Goal: Task Accomplishment & Management: Manage account settings

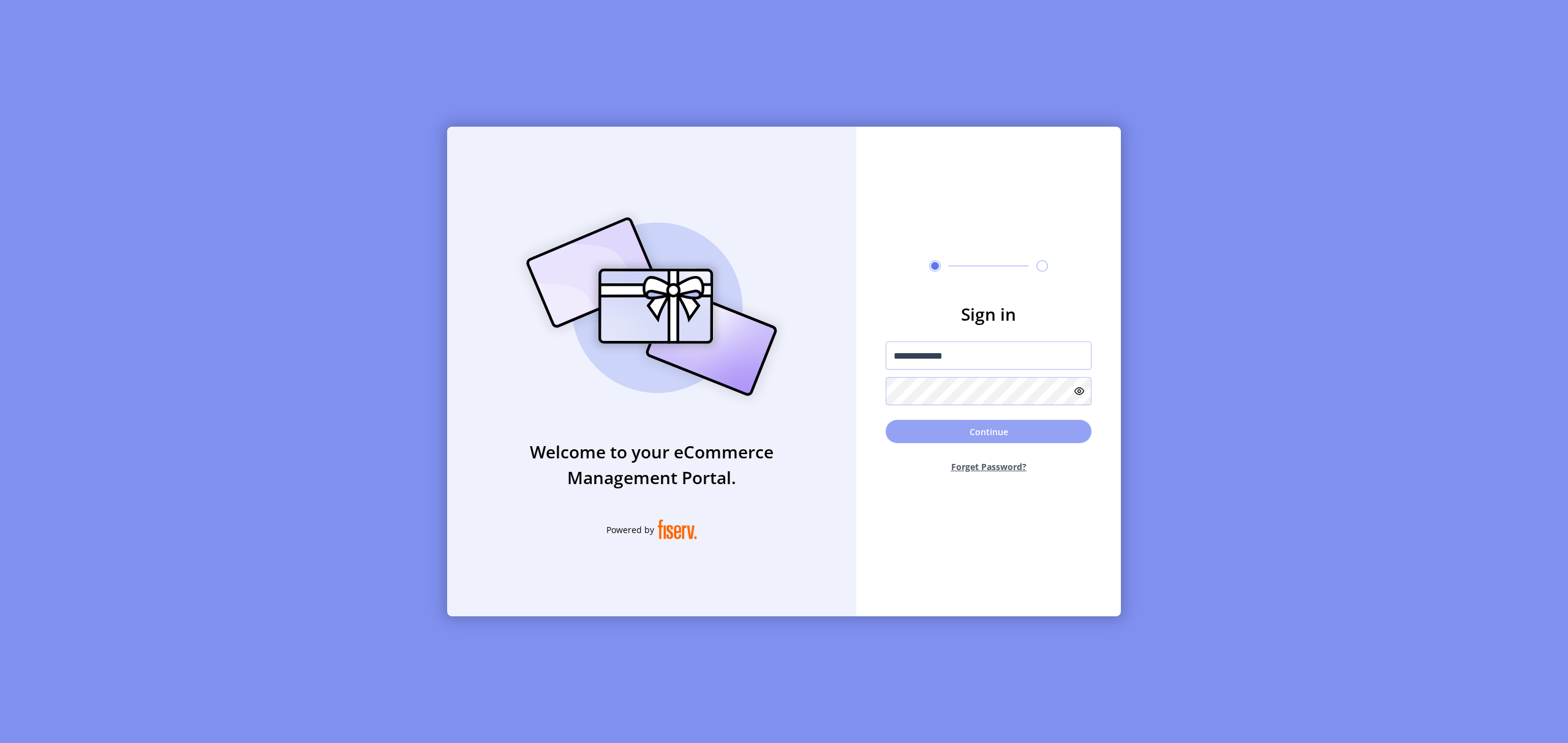
click at [1022, 432] on button "Continue" at bounding box center [988, 431] width 206 height 23
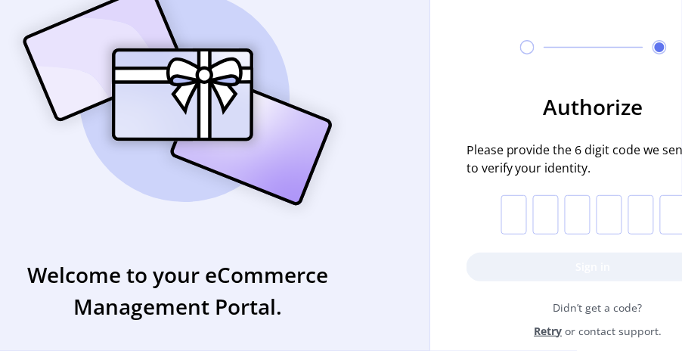
click at [521, 216] on input "text" at bounding box center [515, 214] width 26 height 39
type input "*"
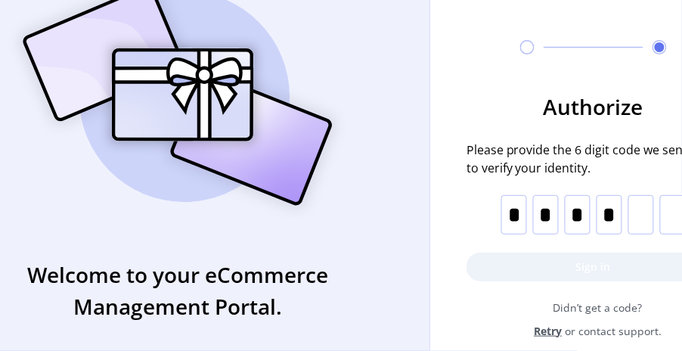
type input "*"
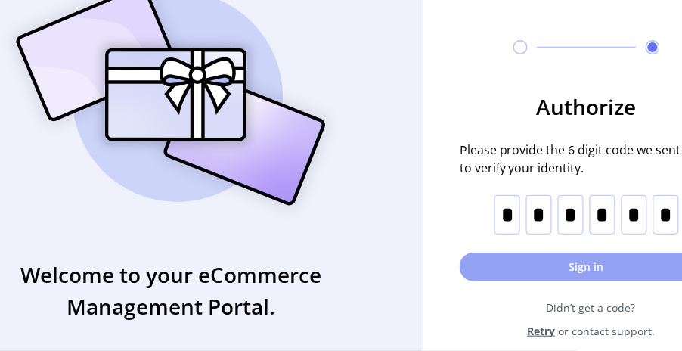
type input "*"
click at [585, 269] on button "Sign in" at bounding box center [587, 267] width 254 height 29
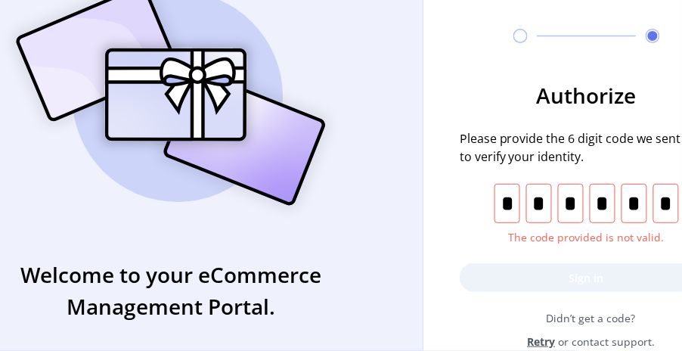
click at [676, 210] on input "*" at bounding box center [667, 203] width 26 height 39
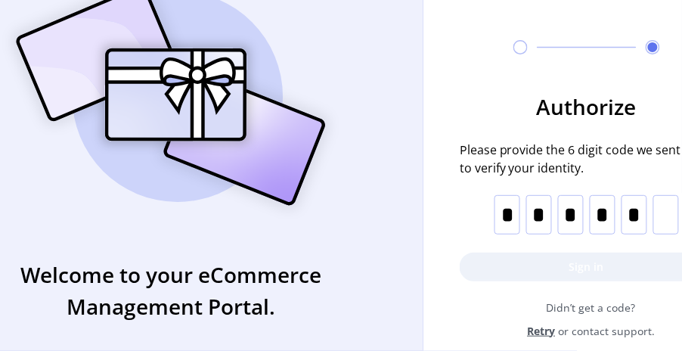
type input "*"
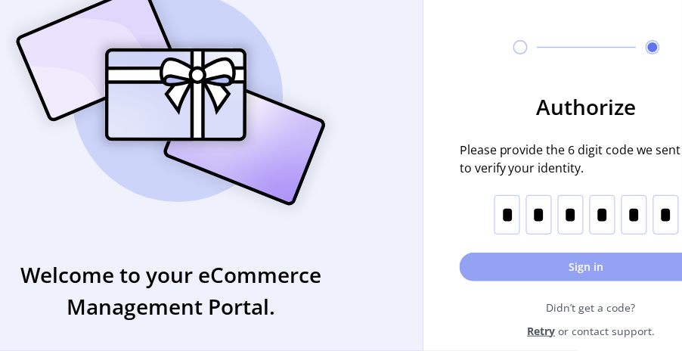
type input "*"
click at [612, 276] on button "Sign in" at bounding box center [587, 267] width 254 height 29
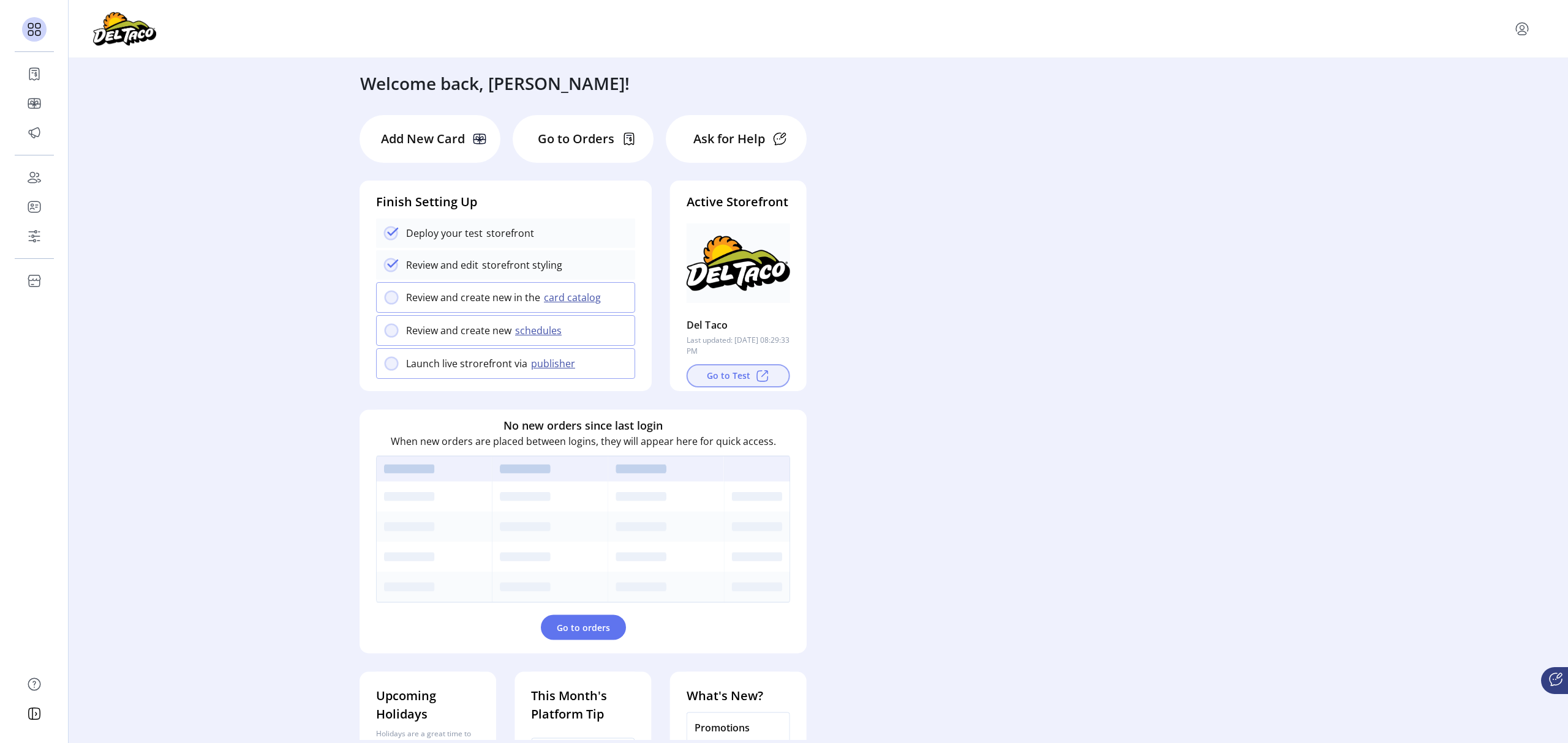
click at [735, 371] on button "Go to Test" at bounding box center [738, 376] width 104 height 23
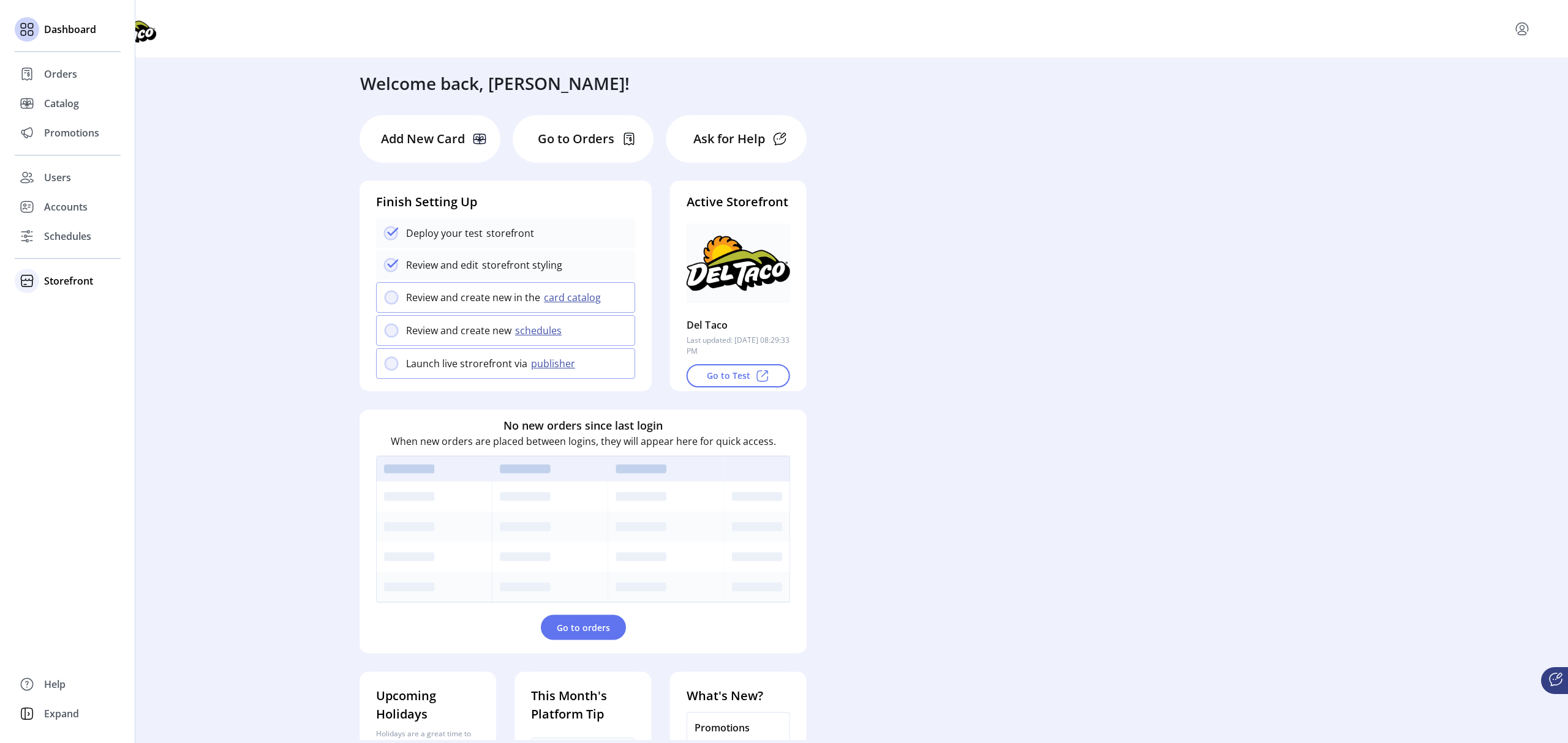
click at [52, 287] on span "Storefront" at bounding box center [68, 281] width 49 height 15
click at [59, 305] on span "Configuration" at bounding box center [75, 305] width 64 height 15
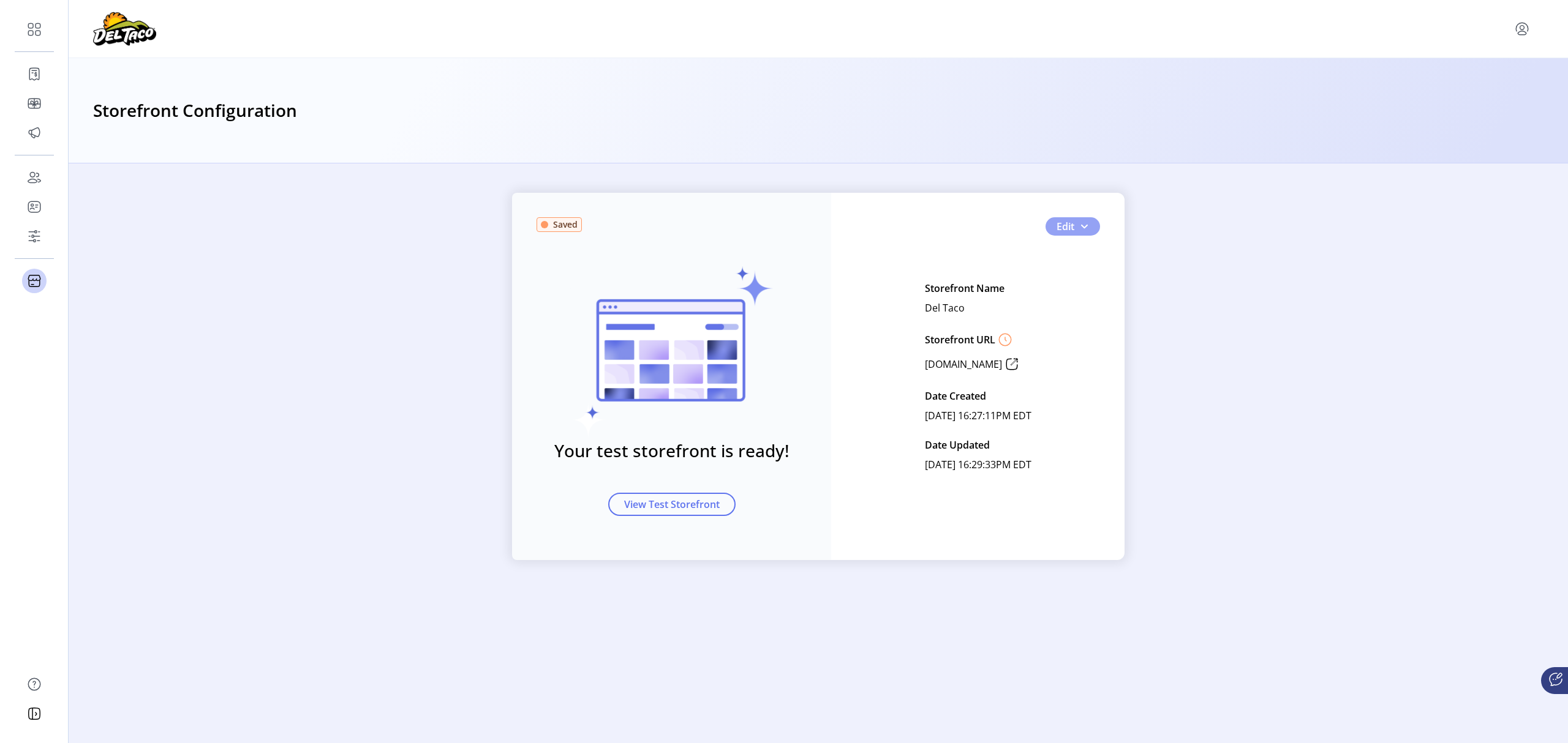
click at [1089, 226] on button "Edit" at bounding box center [1072, 227] width 54 height 19
click at [1108, 285] on span "Feature Settings" at bounding box center [1113, 289] width 114 height 10
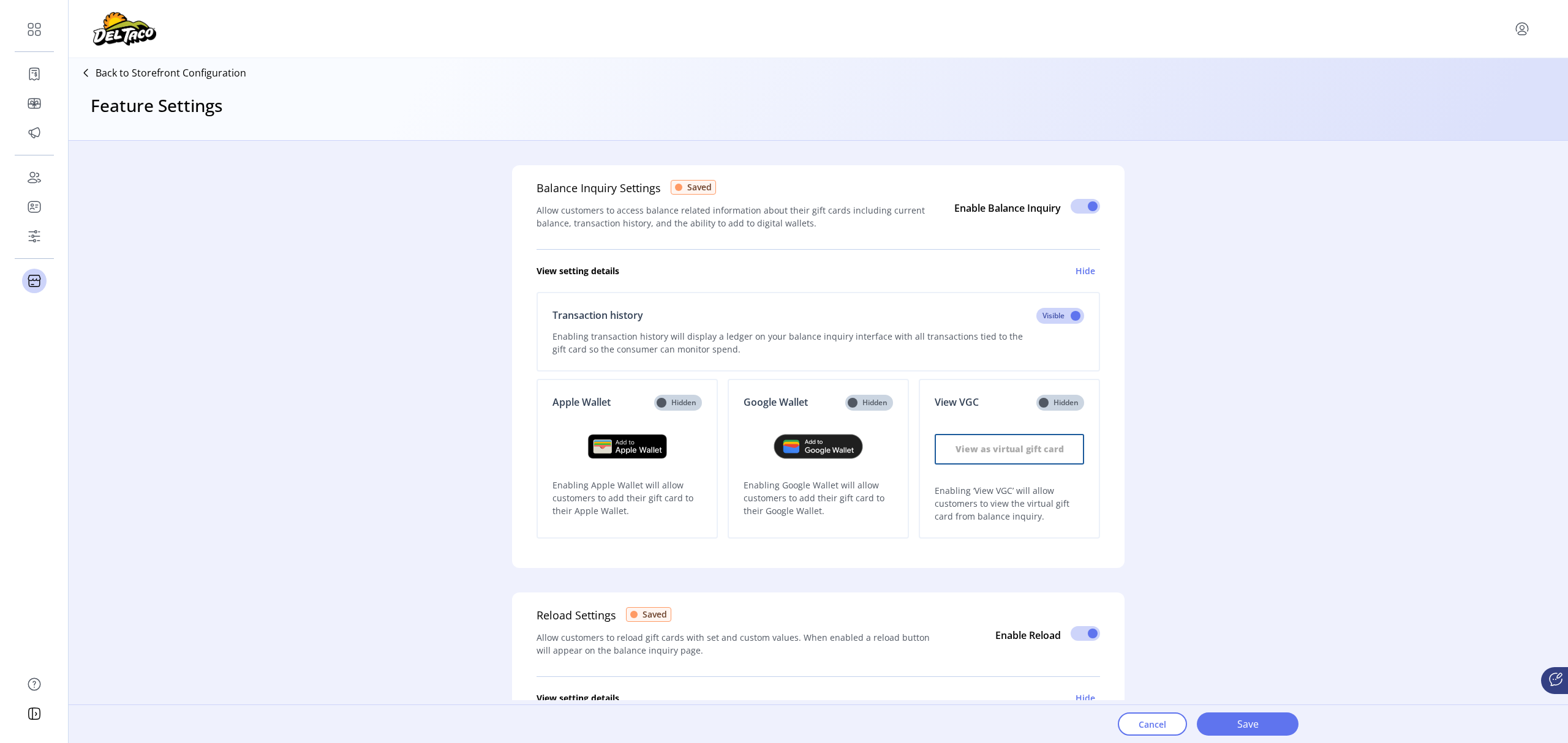
click at [87, 72] on icon at bounding box center [86, 73] width 19 height 19
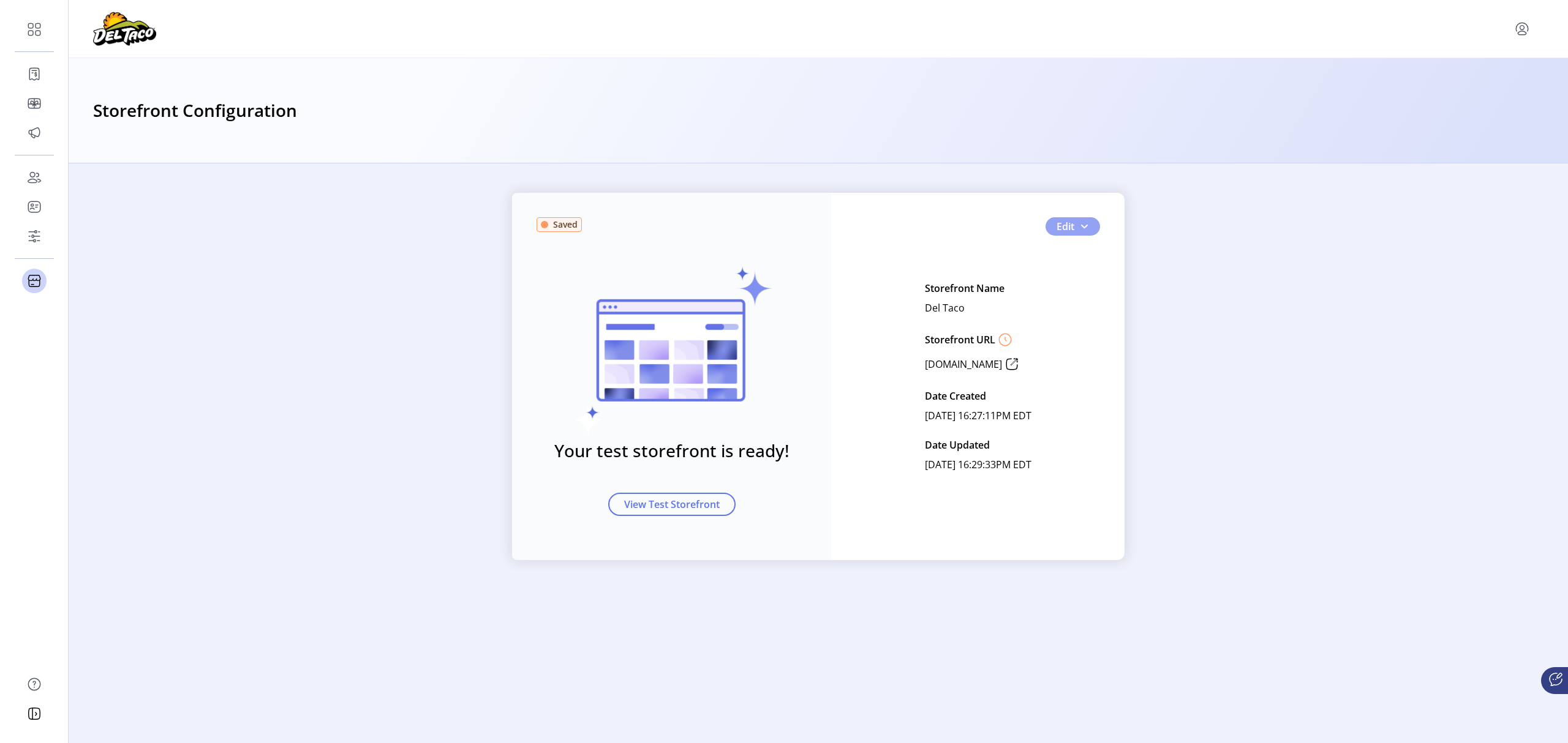
click at [1089, 224] on button "Edit" at bounding box center [1072, 227] width 54 height 19
click at [1129, 312] on span "Custom Card Templates" at bounding box center [1113, 308] width 114 height 10
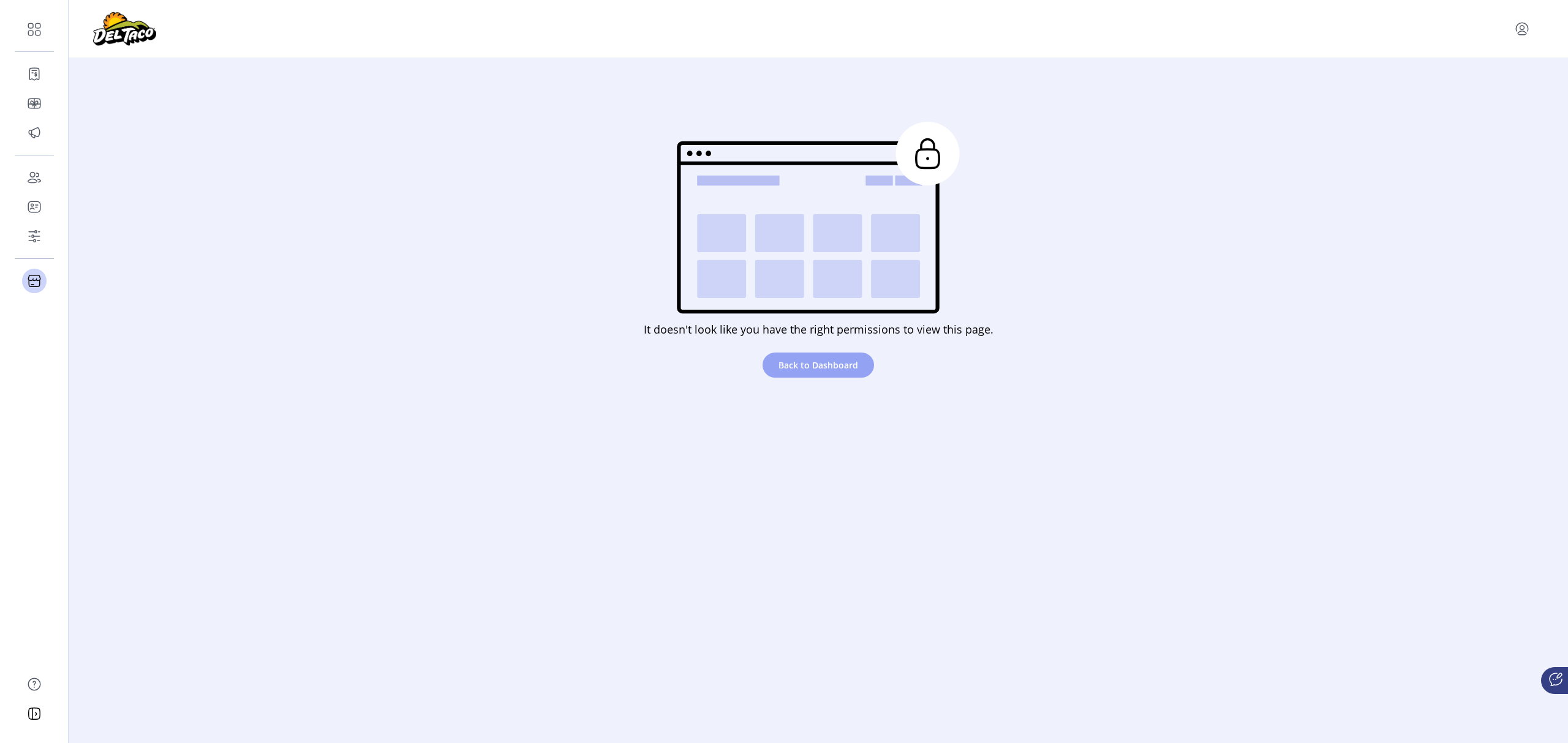
click at [804, 366] on span "Back to Dashboard" at bounding box center [818, 365] width 79 height 13
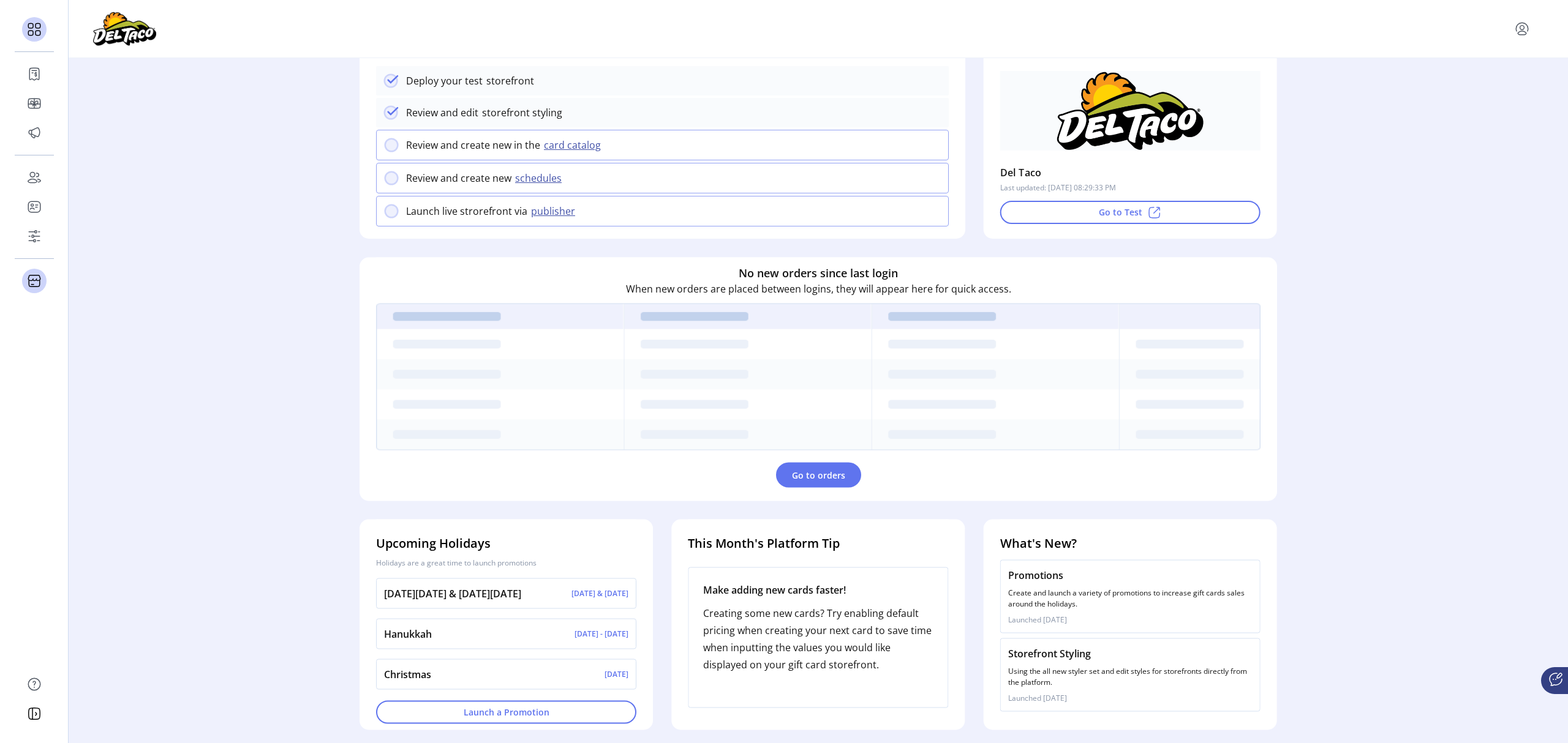
scroll to position [155, 0]
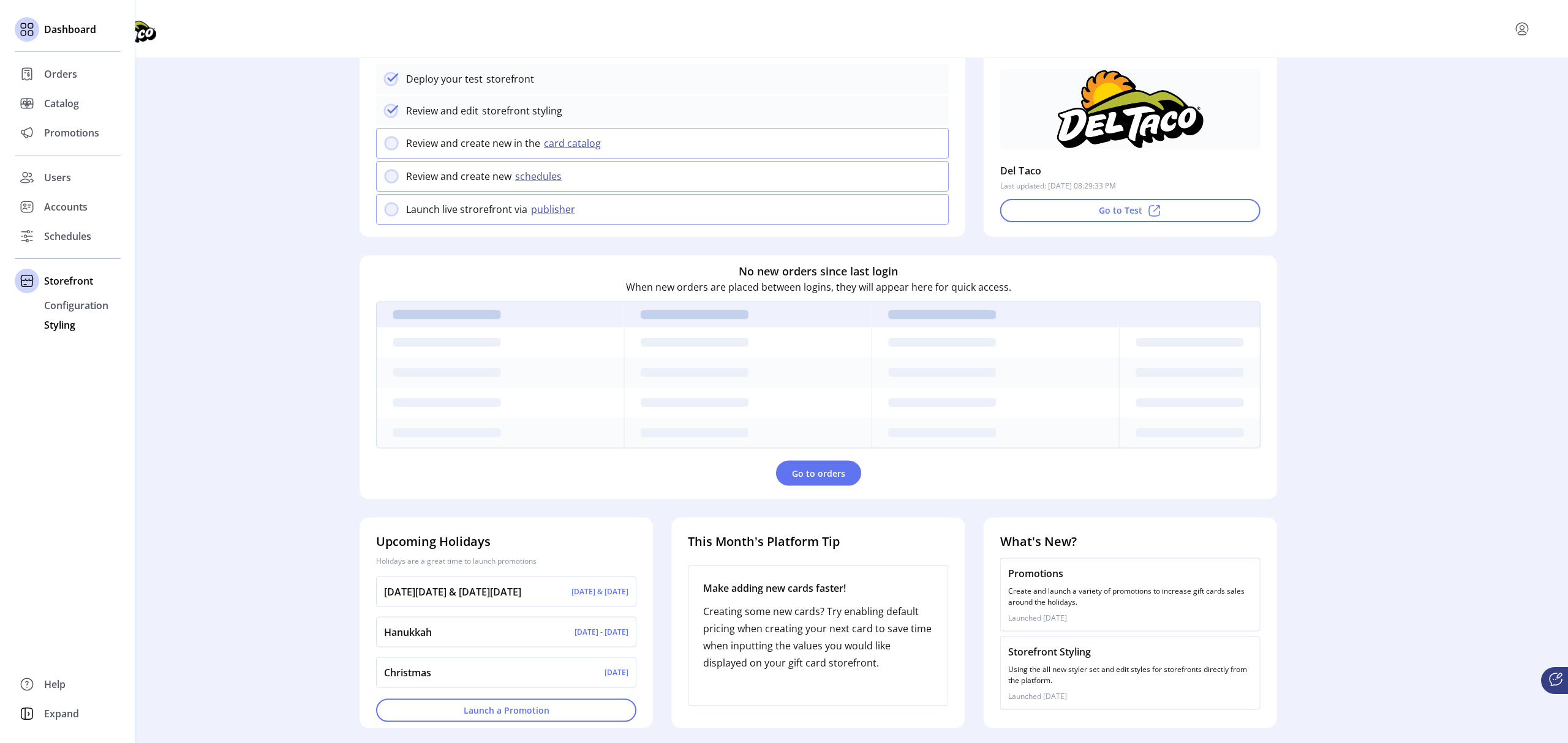
click at [59, 327] on span "Styling" at bounding box center [59, 325] width 32 height 15
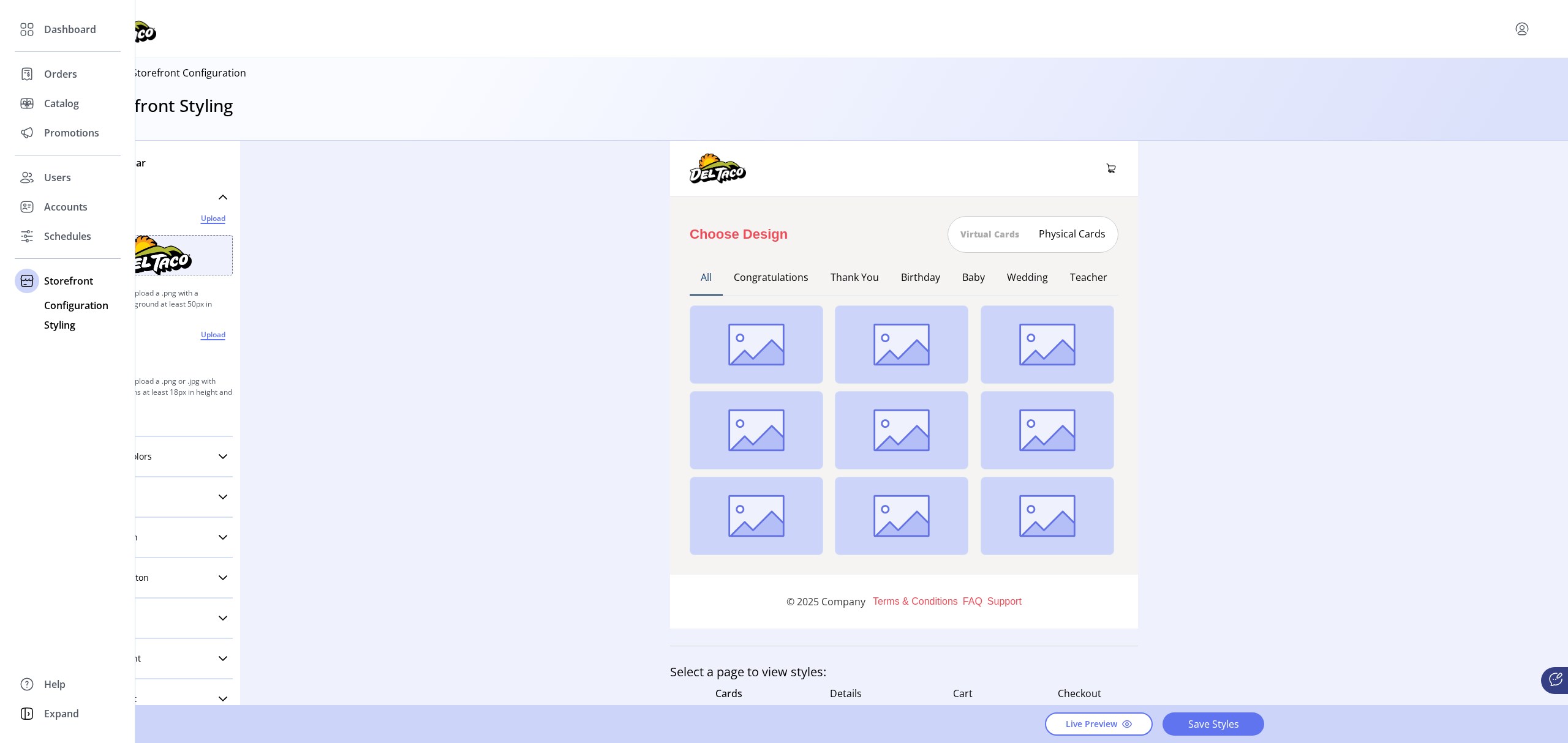
click at [65, 304] on span "Configuration" at bounding box center [75, 305] width 64 height 15
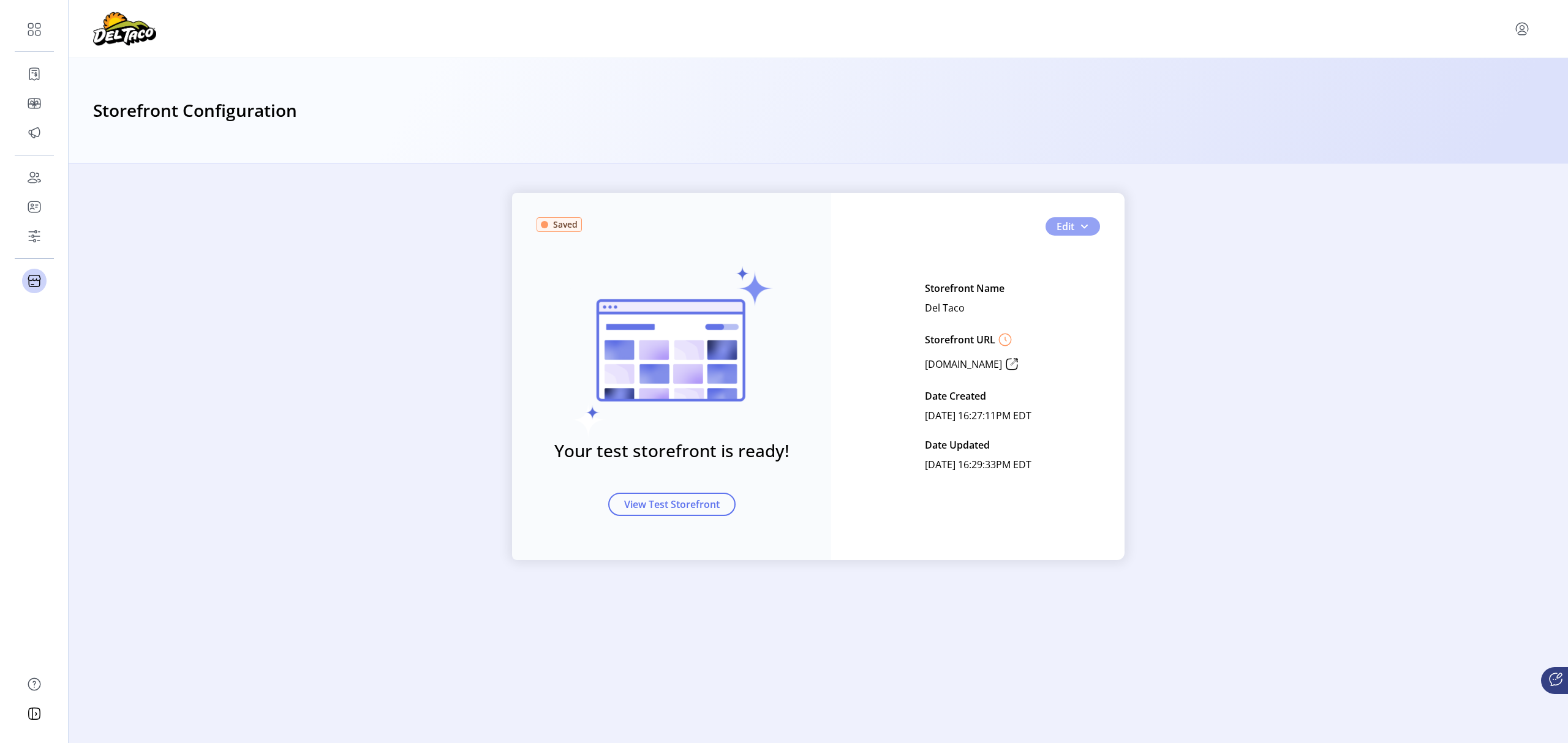
click at [1090, 230] on button "Edit" at bounding box center [1072, 227] width 54 height 19
click at [1126, 248] on span "Storefront Styling" at bounding box center [1113, 250] width 114 height 10
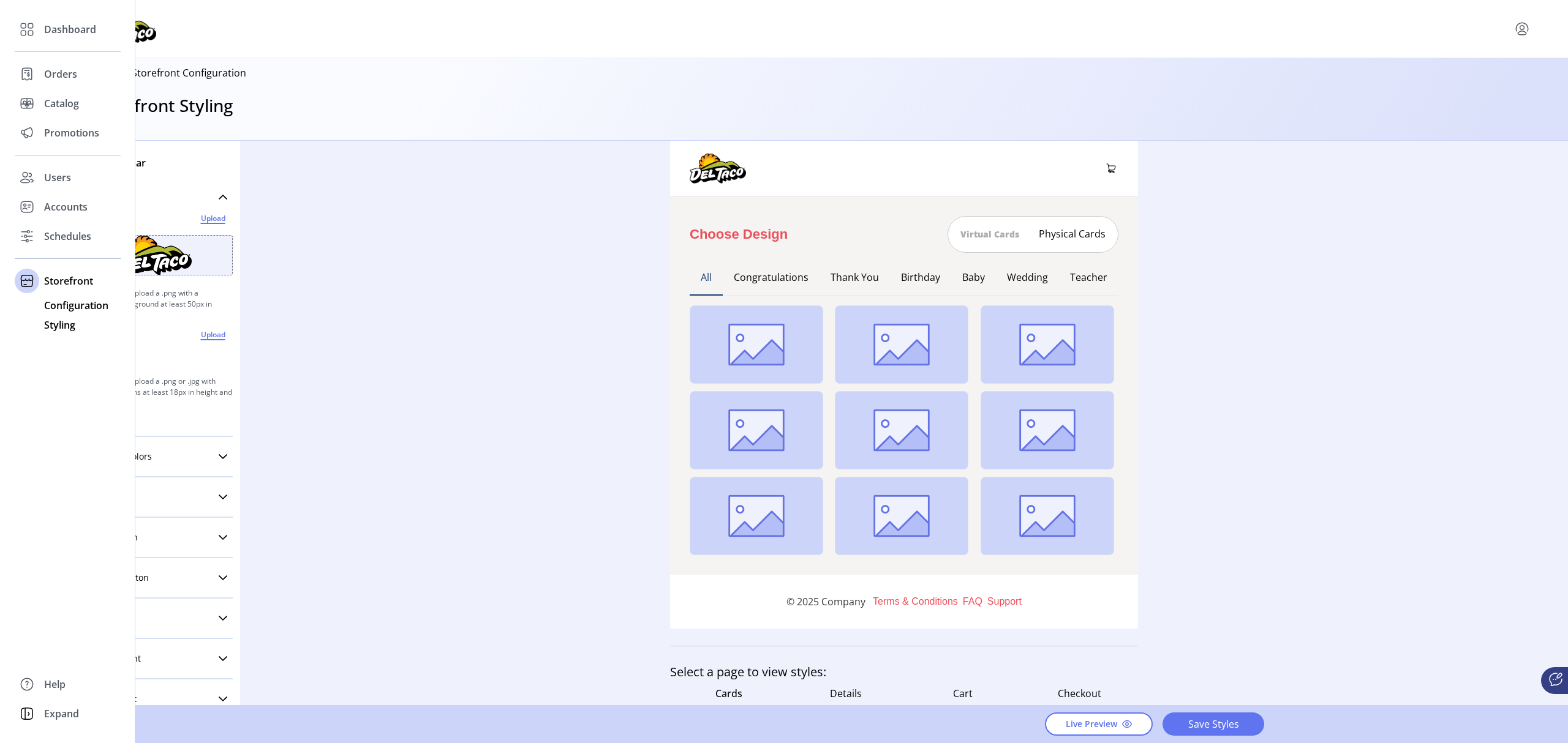
click at [76, 300] on span "Configuration" at bounding box center [75, 305] width 64 height 15
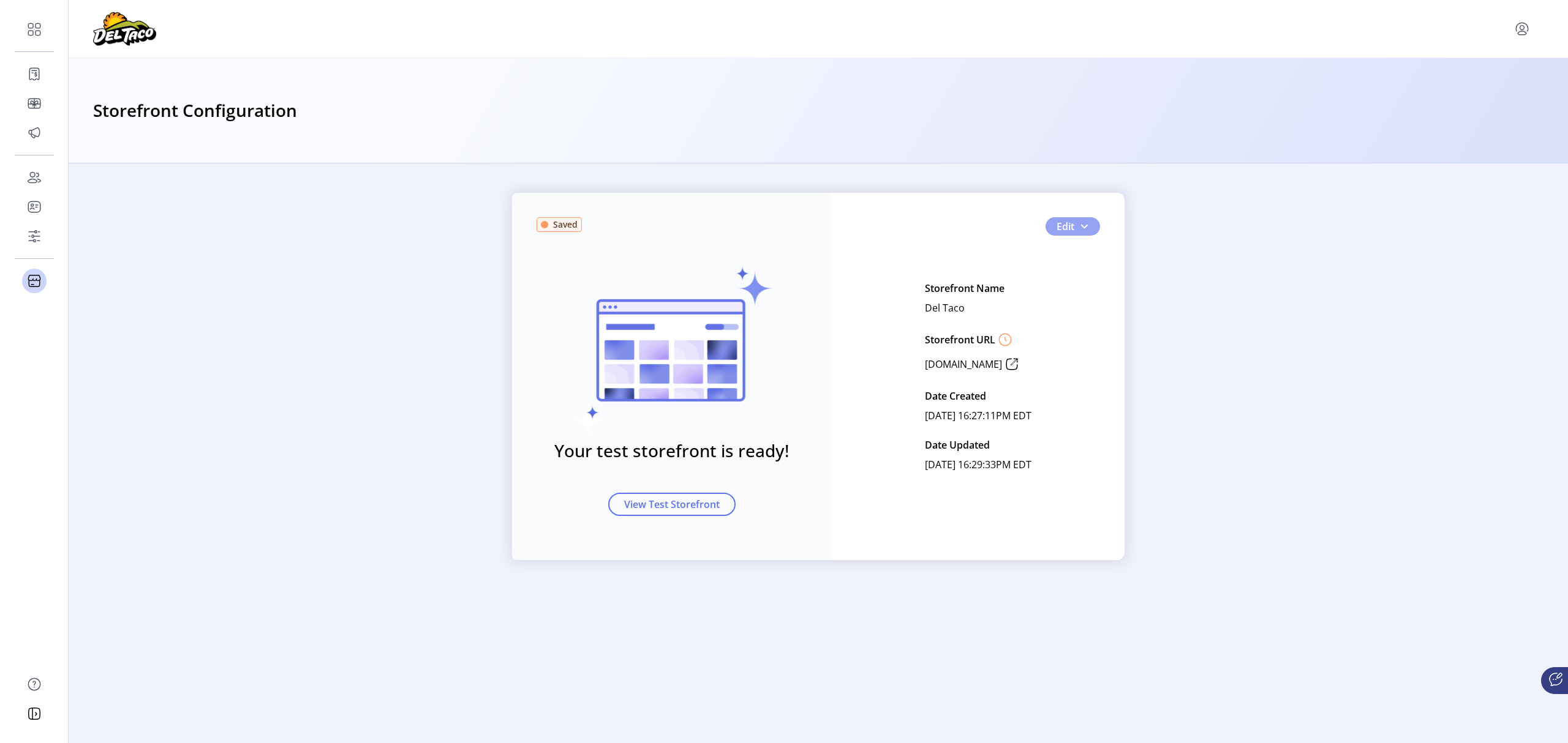
click at [1089, 231] on button "Edit" at bounding box center [1072, 227] width 54 height 19
click at [1154, 270] on span "Card Display Settings" at bounding box center [1113, 270] width 114 height 10
click at [1094, 224] on button "Edit" at bounding box center [1072, 227] width 54 height 19
